Goal: Complete application form

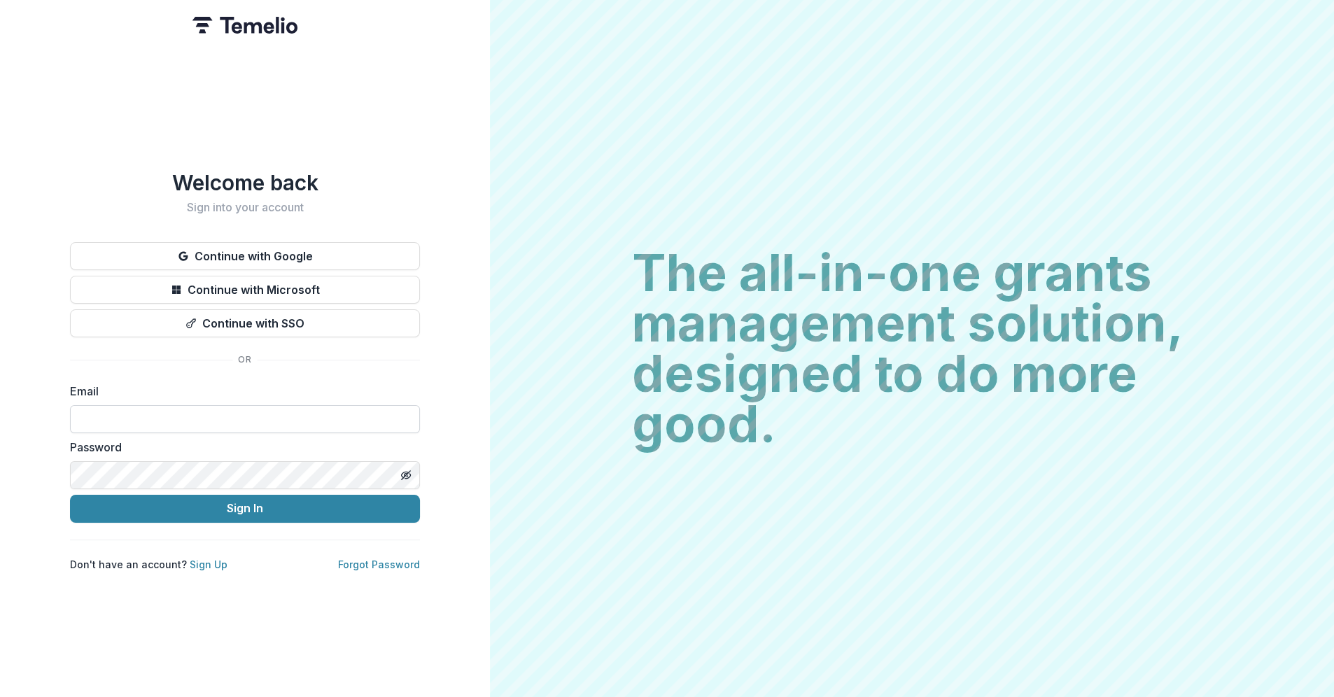
click at [109, 408] on input at bounding box center [245, 419] width 350 height 28
type input "**********"
click at [70, 495] on button "Sign In" at bounding box center [245, 509] width 350 height 28
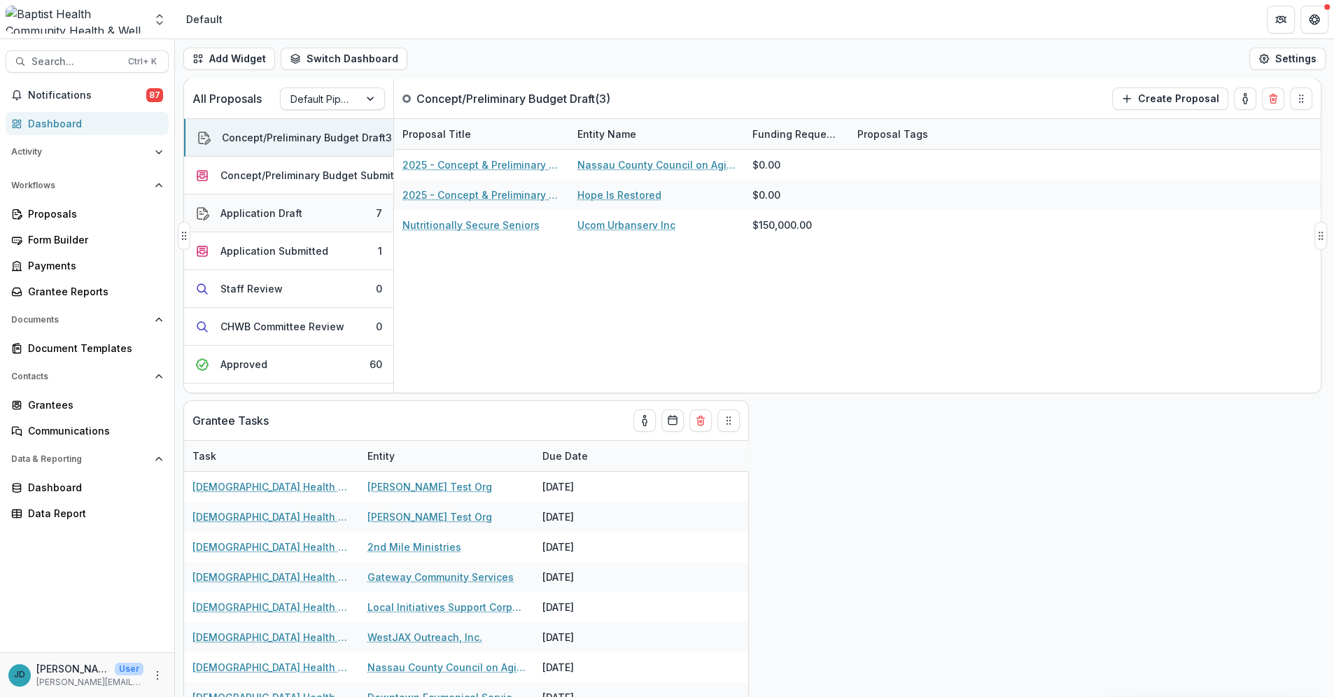
click at [265, 206] on div "Application Draft" at bounding box center [262, 213] width 82 height 15
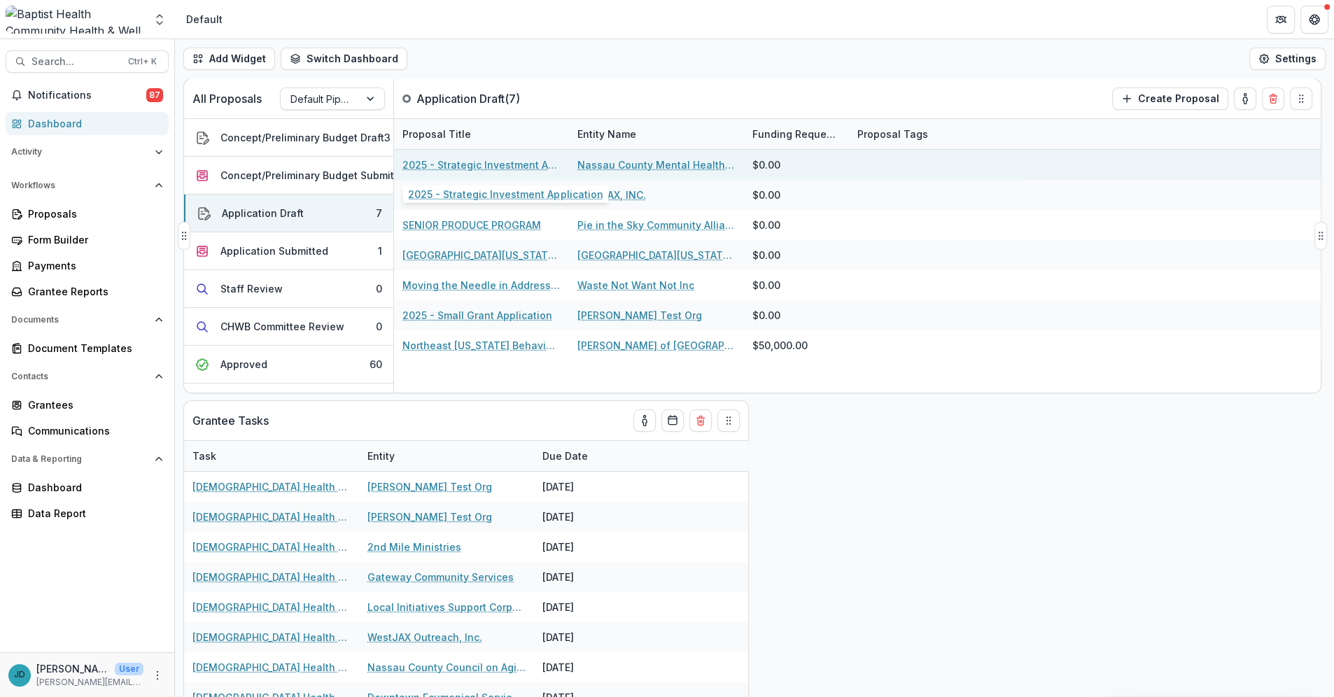
click at [454, 160] on link "2025 - Strategic Investment Application" at bounding box center [482, 165] width 158 height 15
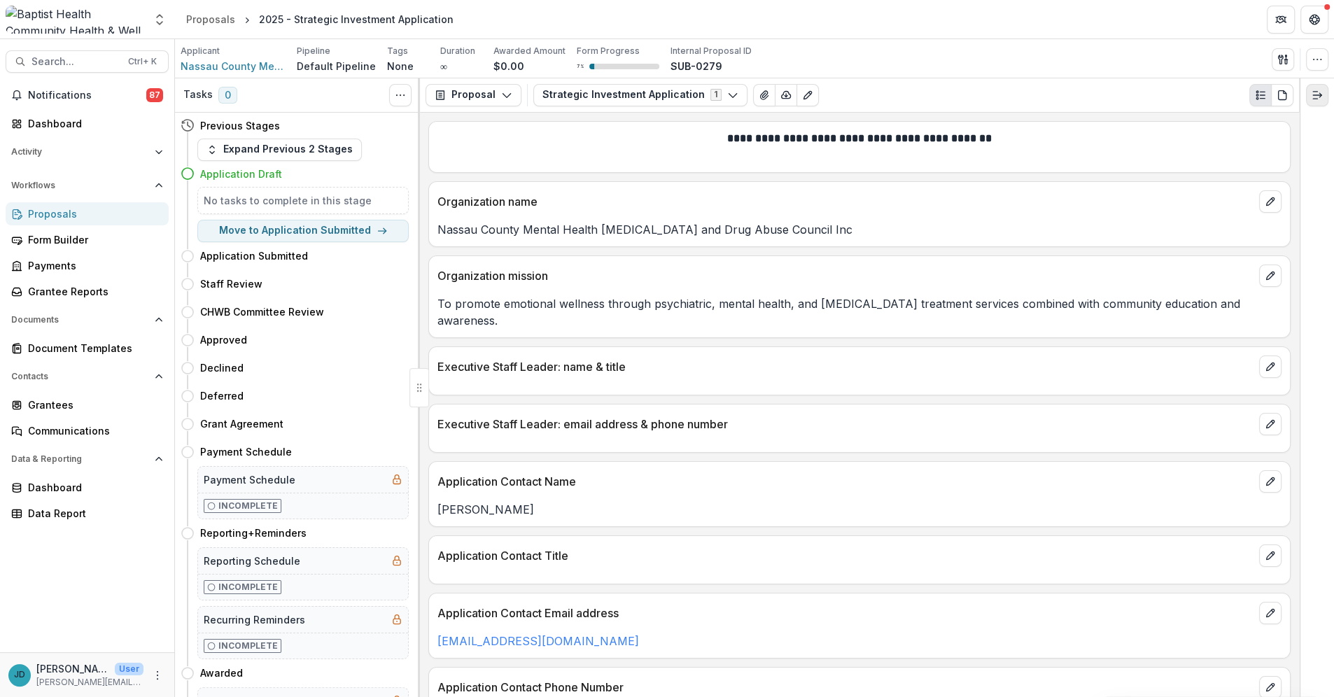
click at [1320, 90] on icon "Expand right" at bounding box center [1317, 95] width 11 height 11
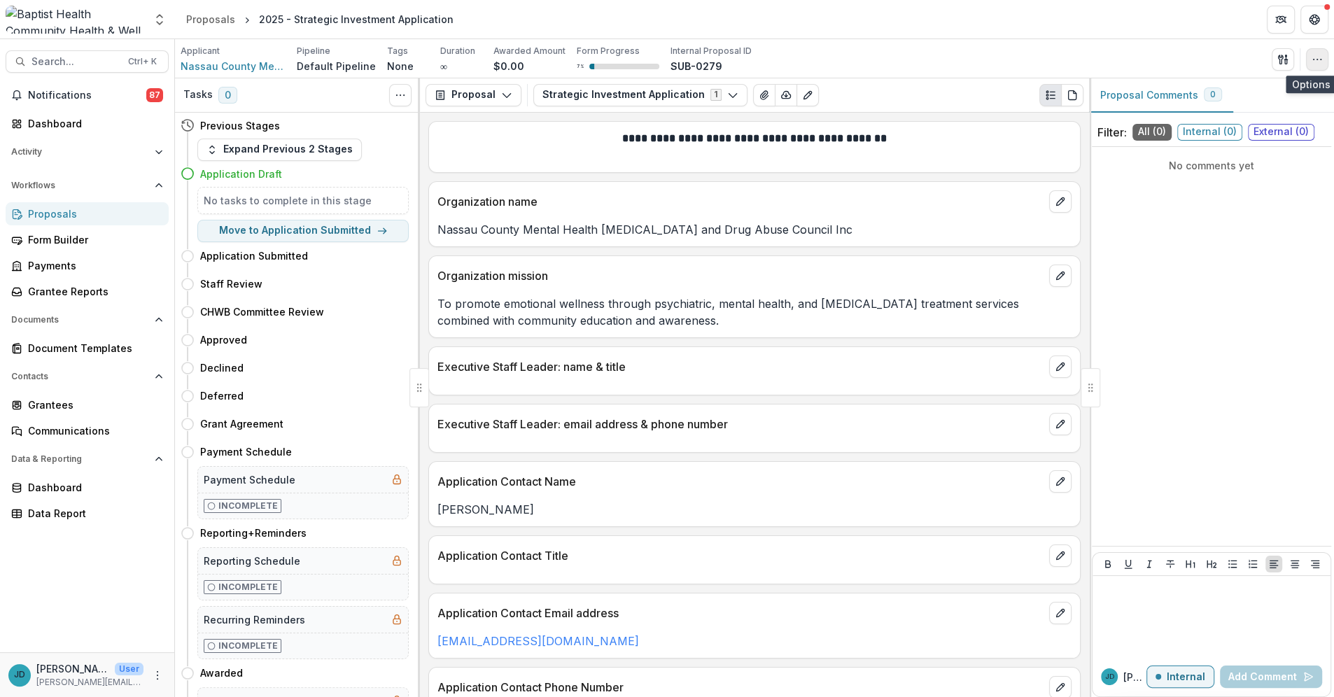
click at [1313, 56] on icon "button" at bounding box center [1317, 59] width 11 height 11
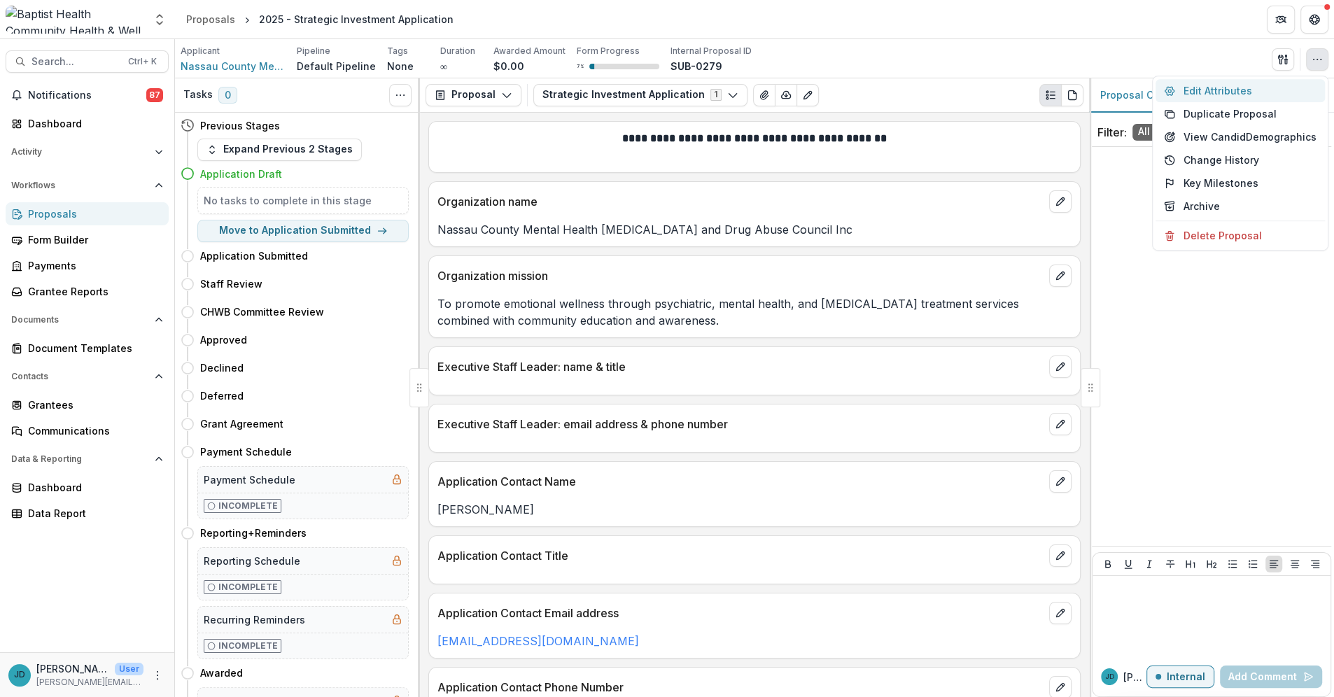
click at [1229, 90] on button "Edit Attributes" at bounding box center [1240, 90] width 169 height 23
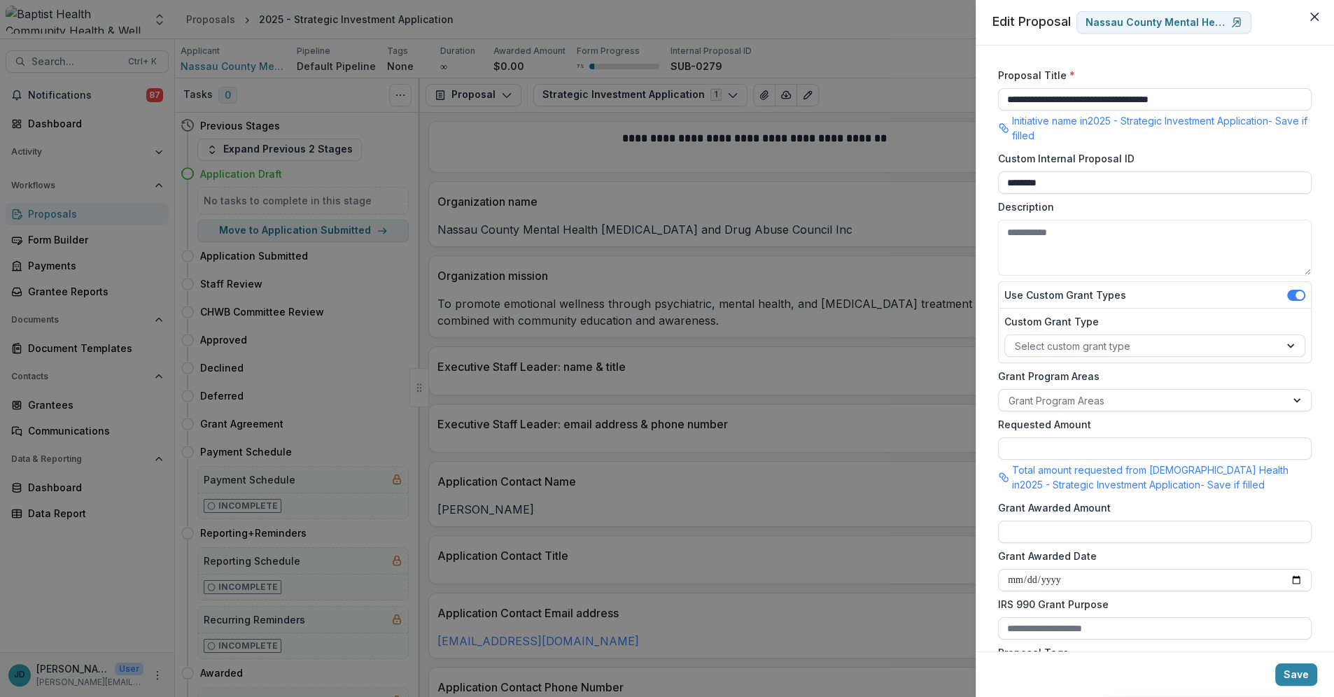
scroll to position [244, 0]
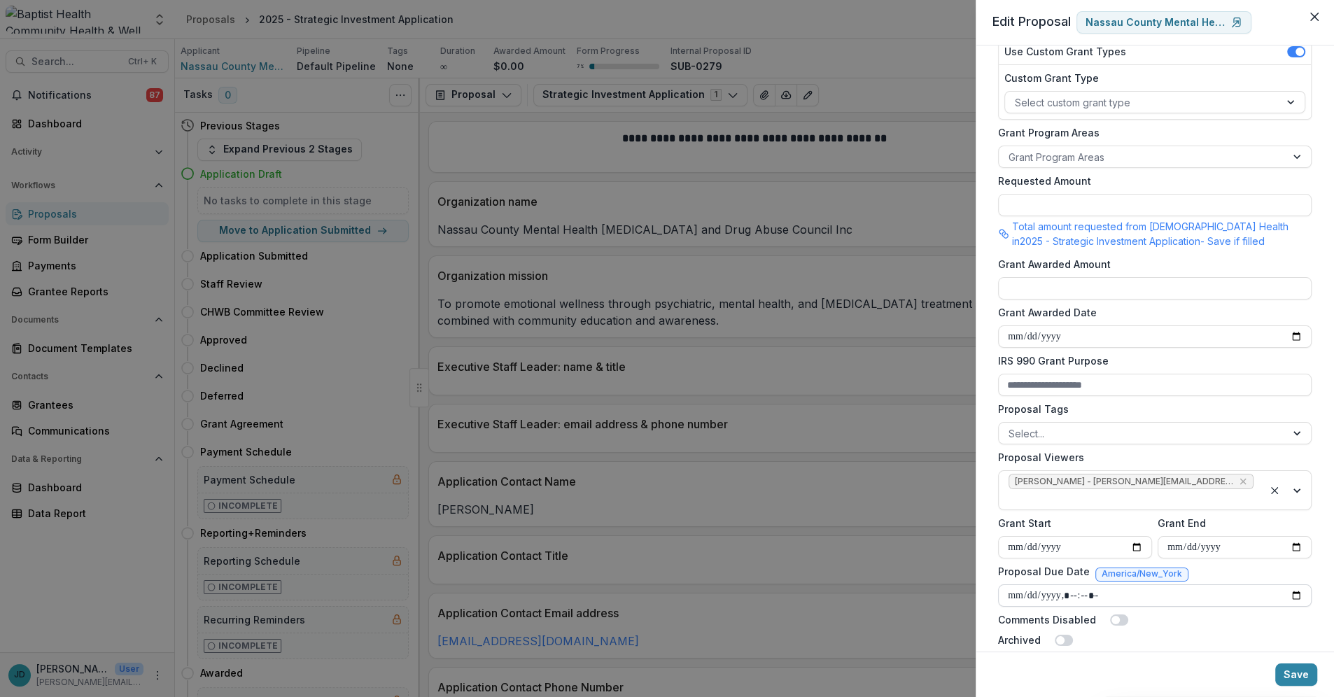
click at [1057, 585] on input "Proposal Due Date" at bounding box center [1155, 596] width 314 height 22
click at [1032, 585] on input "Proposal Due Date" at bounding box center [1155, 596] width 314 height 22
click at [1012, 585] on input "Proposal Due Date" at bounding box center [1155, 596] width 314 height 22
click at [1092, 585] on input "Proposal Due Date" at bounding box center [1155, 596] width 314 height 22
click at [1080, 585] on input "Proposal Due Date" at bounding box center [1155, 596] width 314 height 22
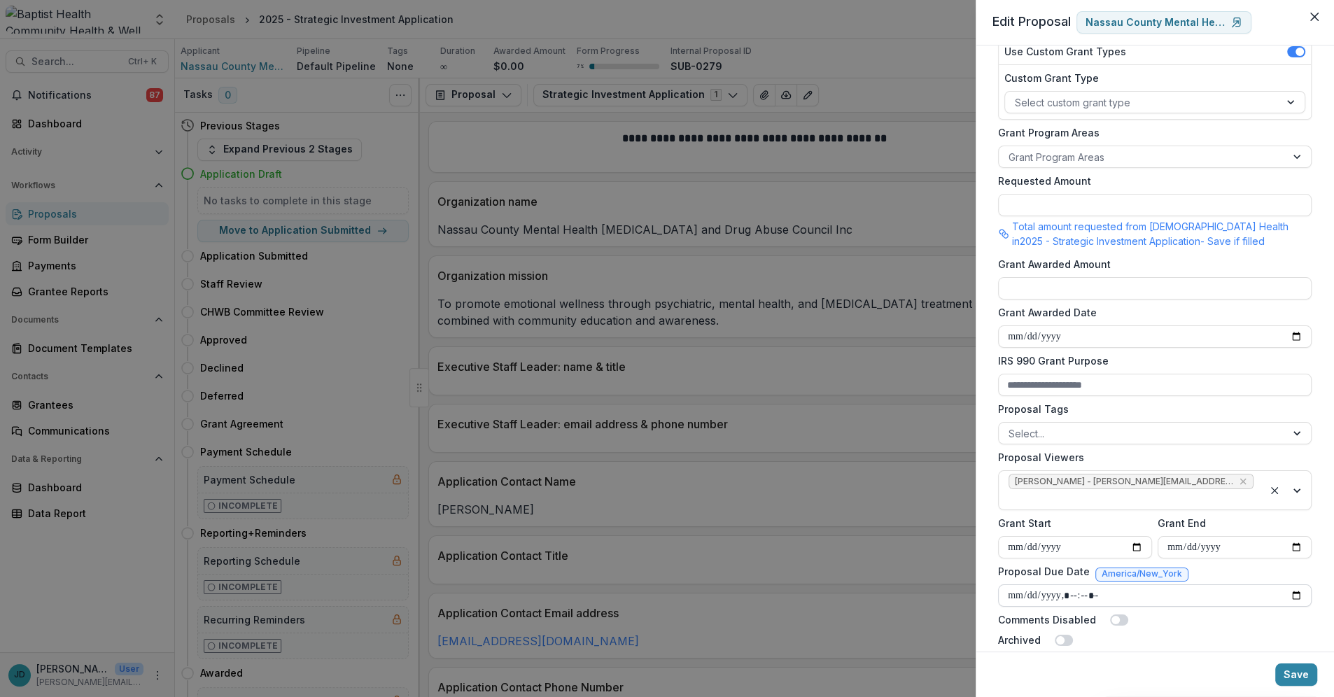
click at [1110, 585] on input "Proposal Due Date" at bounding box center [1155, 596] width 314 height 22
click at [1304, 677] on button "Save" at bounding box center [1297, 675] width 42 height 22
